Goal: Transaction & Acquisition: Download file/media

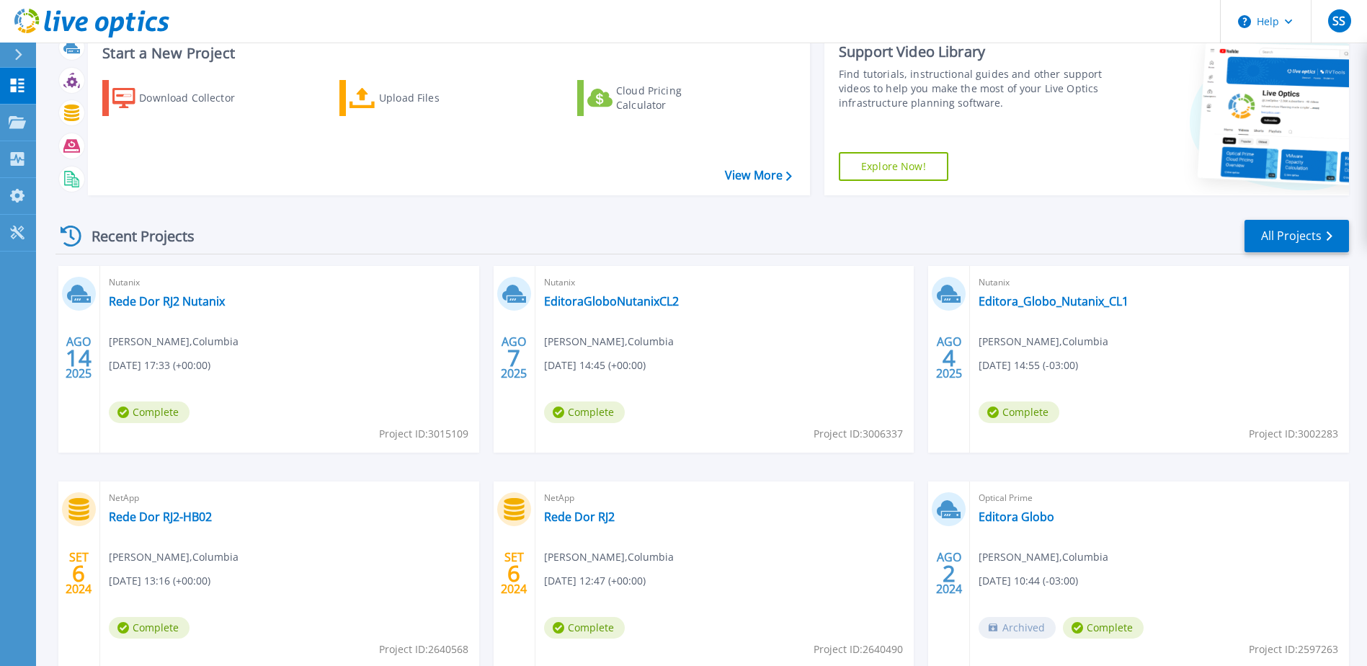
scroll to position [72, 0]
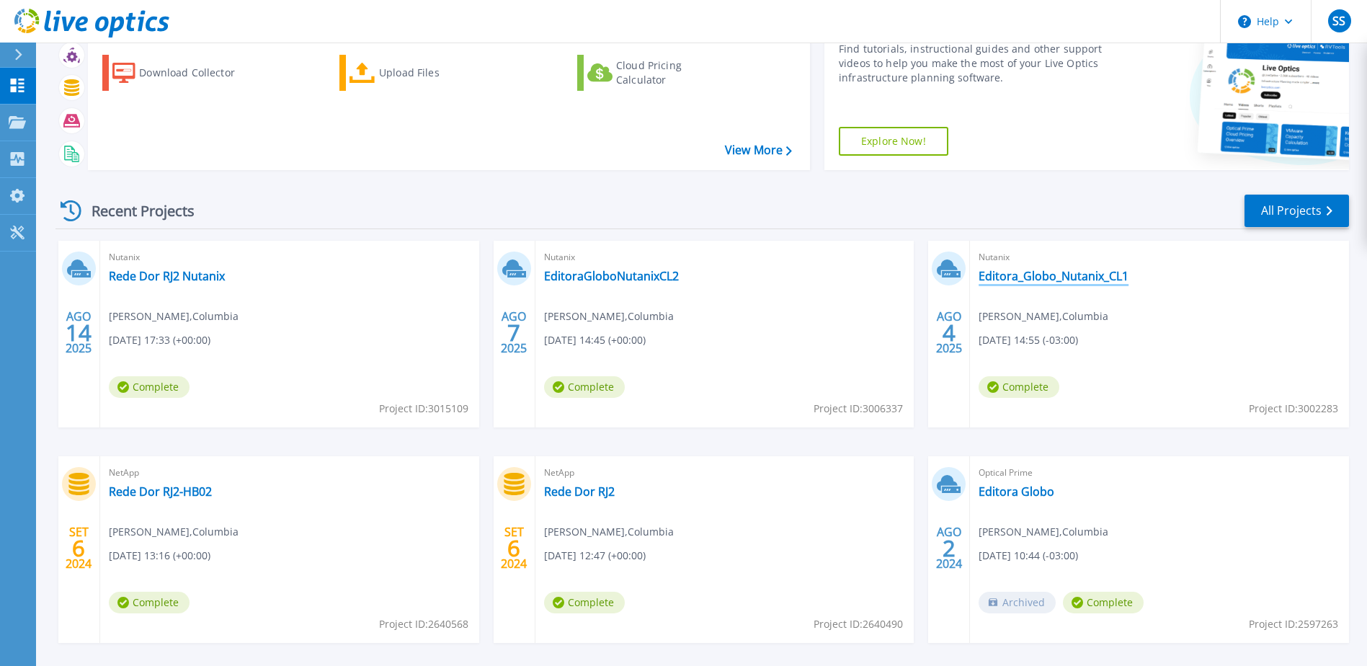
click at [1086, 275] on link "Editora_Globo_Nutanix_CL1" at bounding box center [1054, 276] width 150 height 14
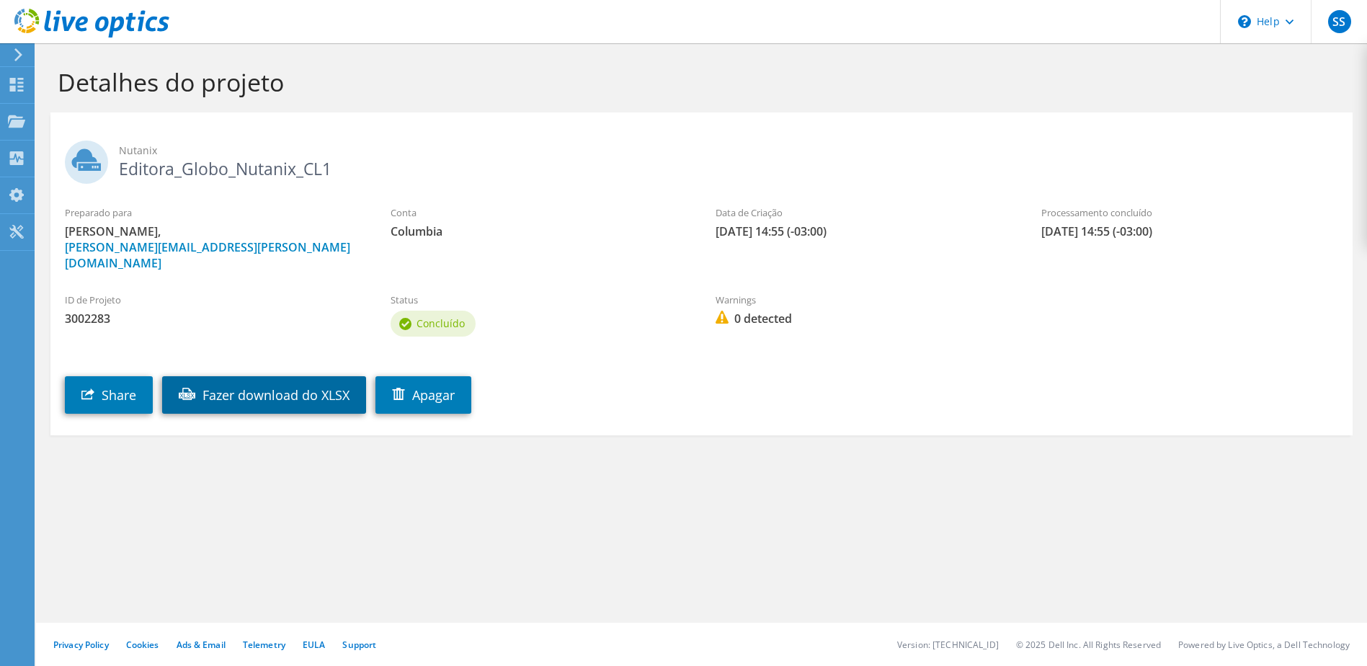
click at [290, 382] on link "Fazer download do XLSX" at bounding box center [264, 394] width 204 height 37
drag, startPoint x: 940, startPoint y: 150, endPoint x: 885, endPoint y: 150, distance: 55.5
click at [940, 150] on span "Nutanix" at bounding box center [728, 151] width 1219 height 16
click at [19, 79] on use at bounding box center [17, 85] width 14 height 14
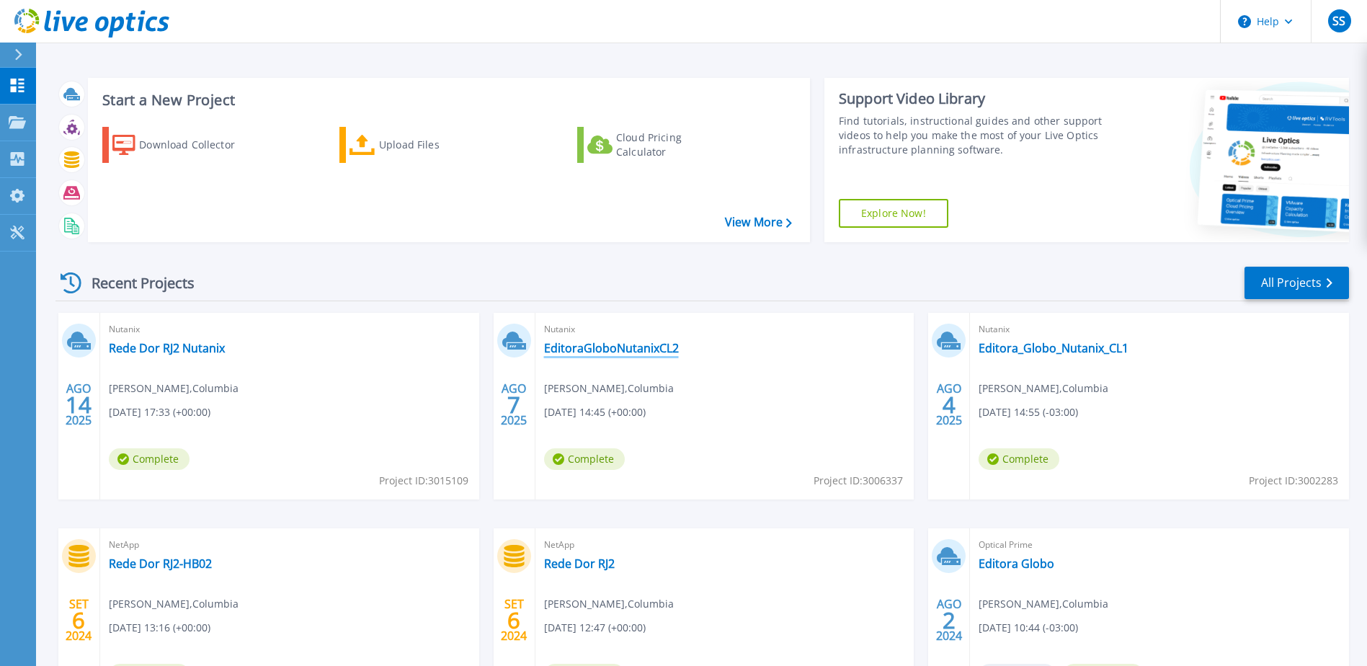
click at [615, 347] on link "EditoraGloboNutanixCL2" at bounding box center [611, 348] width 135 height 14
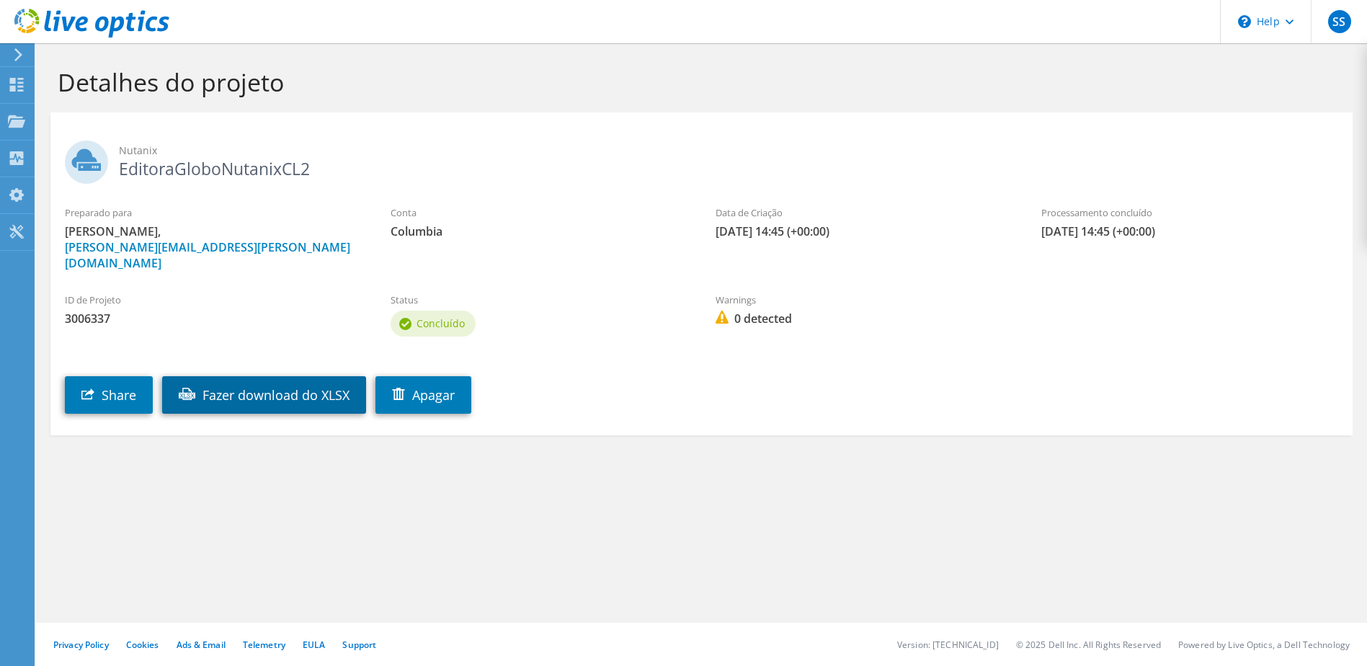
click at [229, 376] on link "Fazer download do XLSX" at bounding box center [264, 394] width 204 height 37
click at [22, 83] on use at bounding box center [17, 85] width 14 height 14
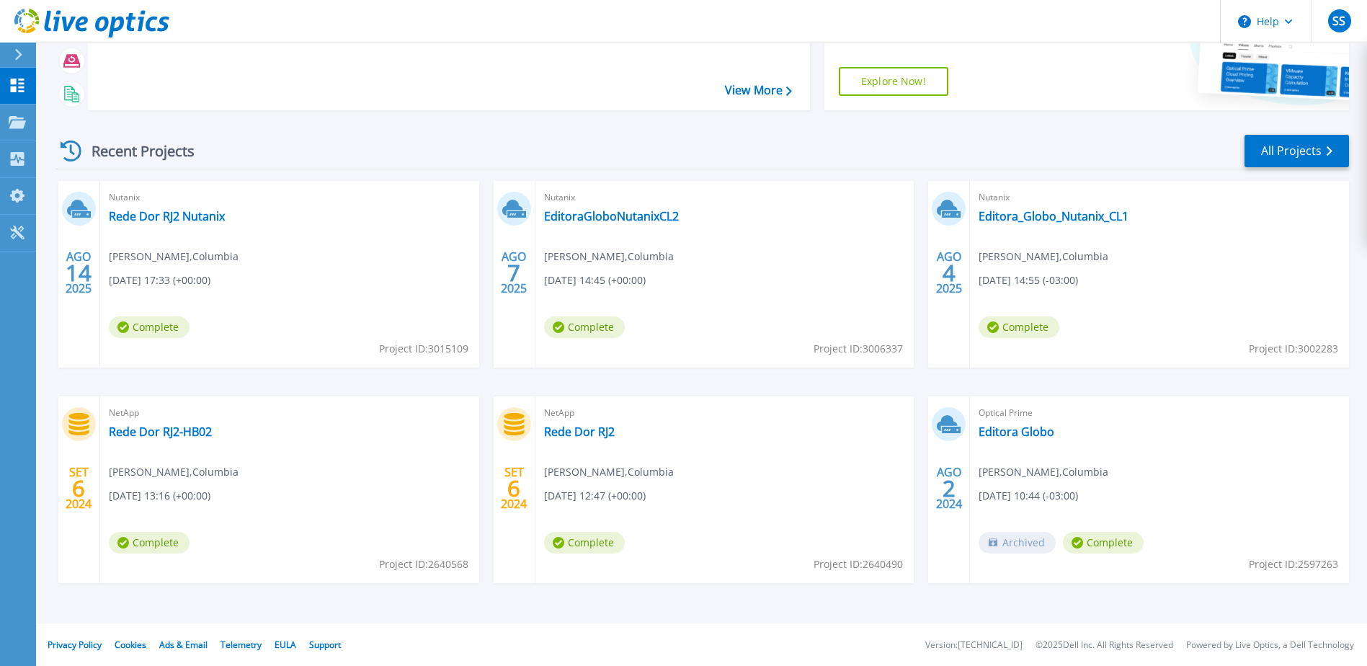
scroll to position [133, 0]
